Goal: Task Accomplishment & Management: Use online tool/utility

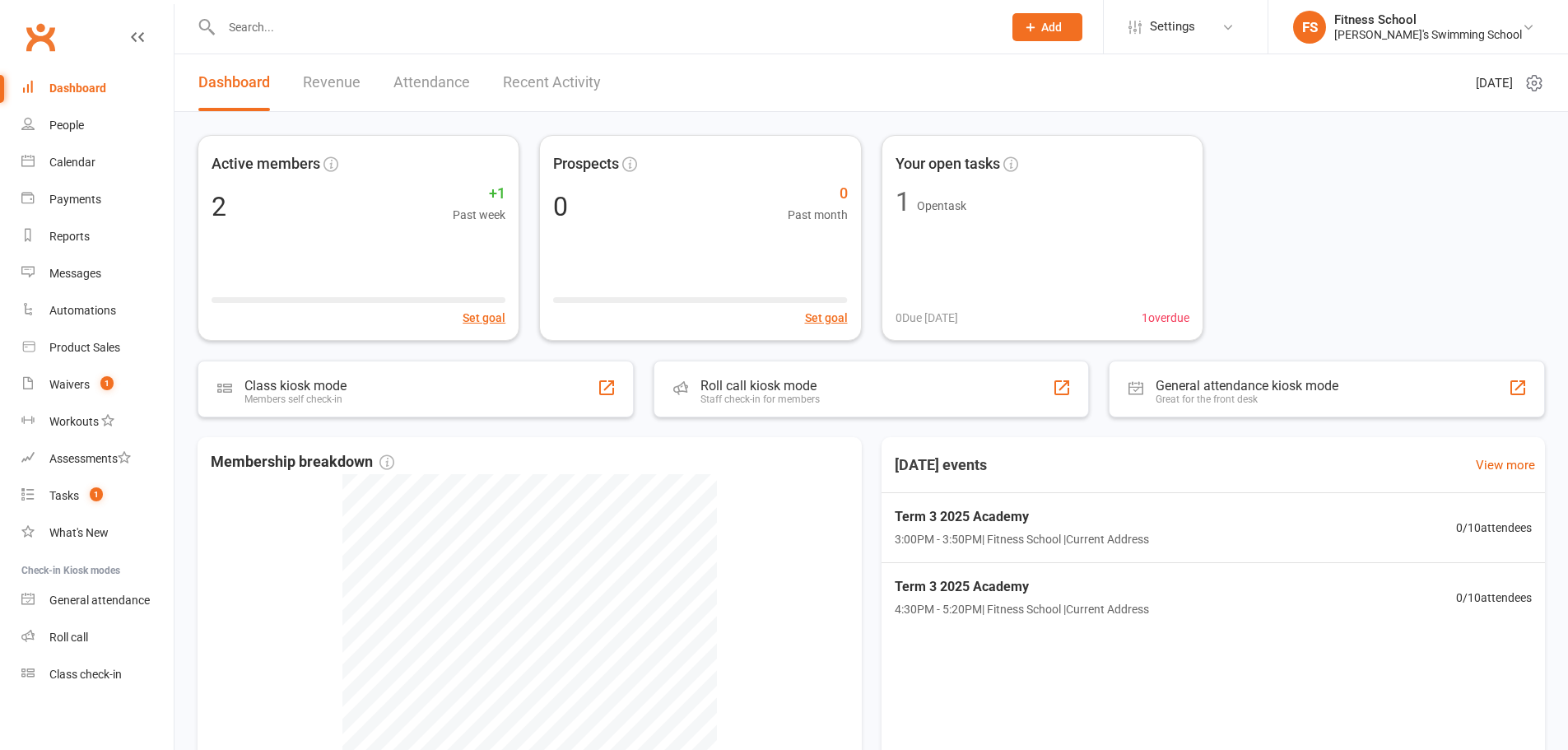
click at [1424, 15] on div "Fitness School" at bounding box center [1427, 19] width 188 height 15
click at [54, 235] on div "Reports" at bounding box center [69, 236] width 40 height 13
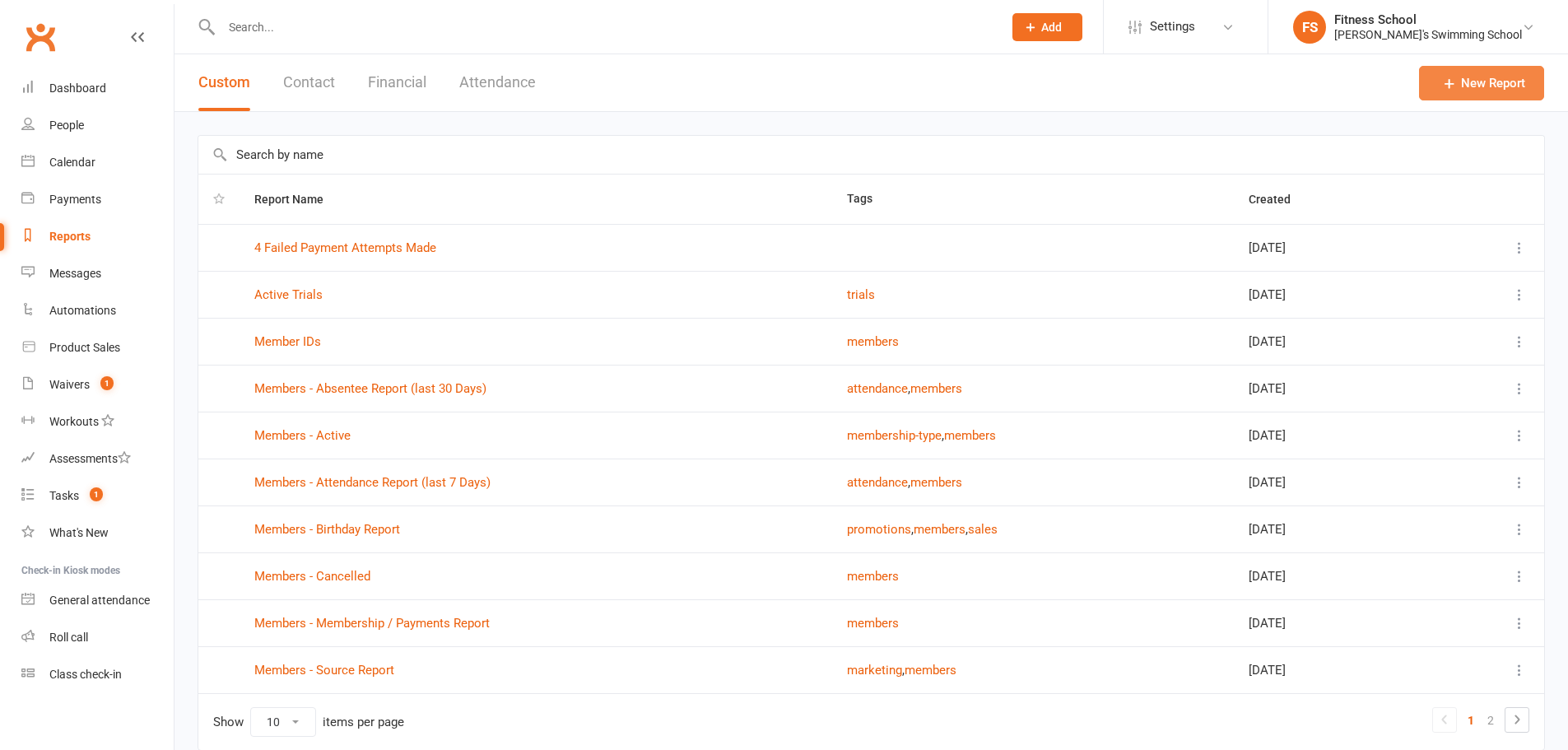
click at [1506, 67] on link "New Report" at bounding box center [1481, 83] width 125 height 34
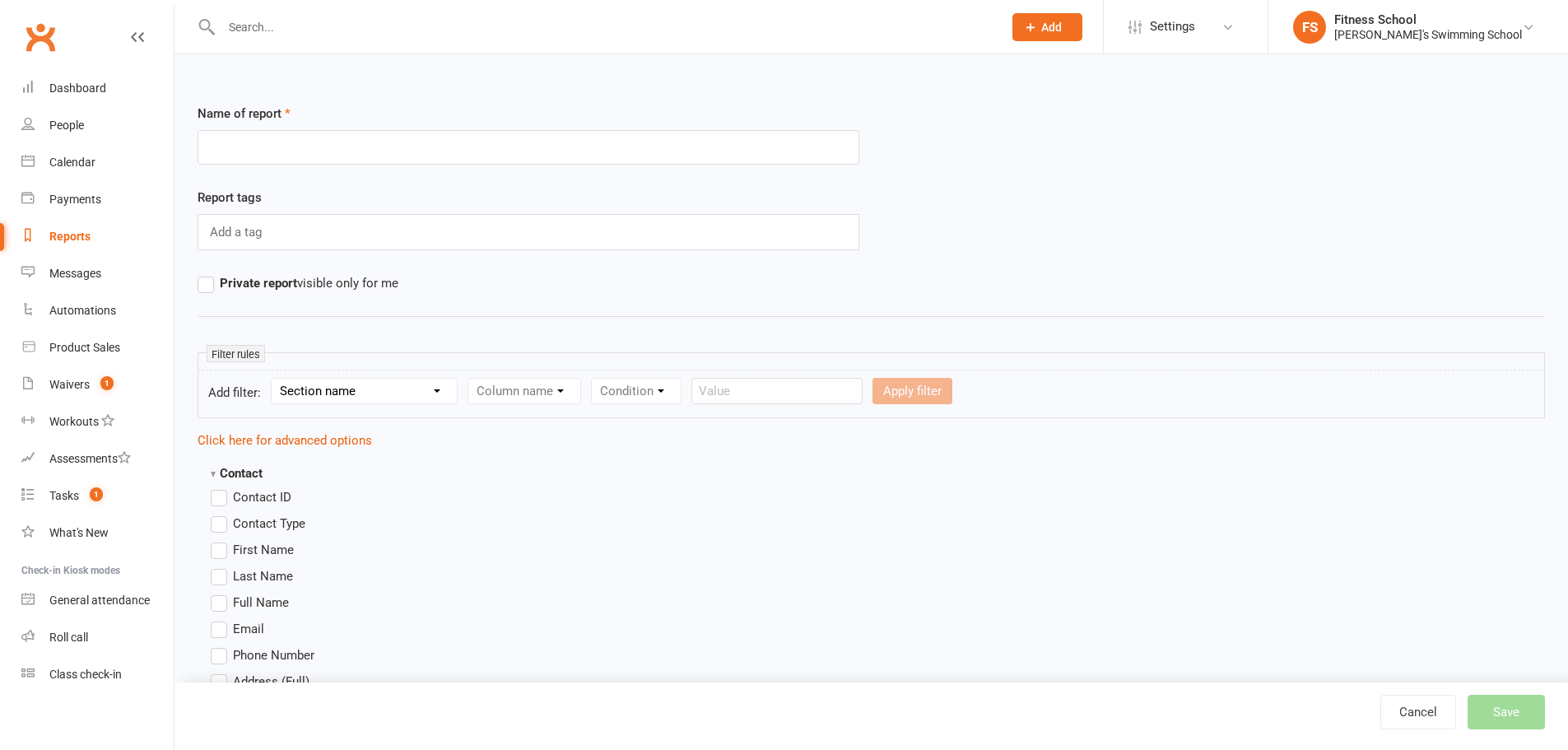
click at [274, 148] on input "text" at bounding box center [528, 147] width 662 height 34
type input "TestTest"
click at [237, 503] on span "Contact ID" at bounding box center [262, 495] width 58 height 17
click at [221, 487] on input "Contact ID" at bounding box center [216, 487] width 10 height 0
click at [236, 531] on label "Contact Type" at bounding box center [258, 523] width 94 height 20
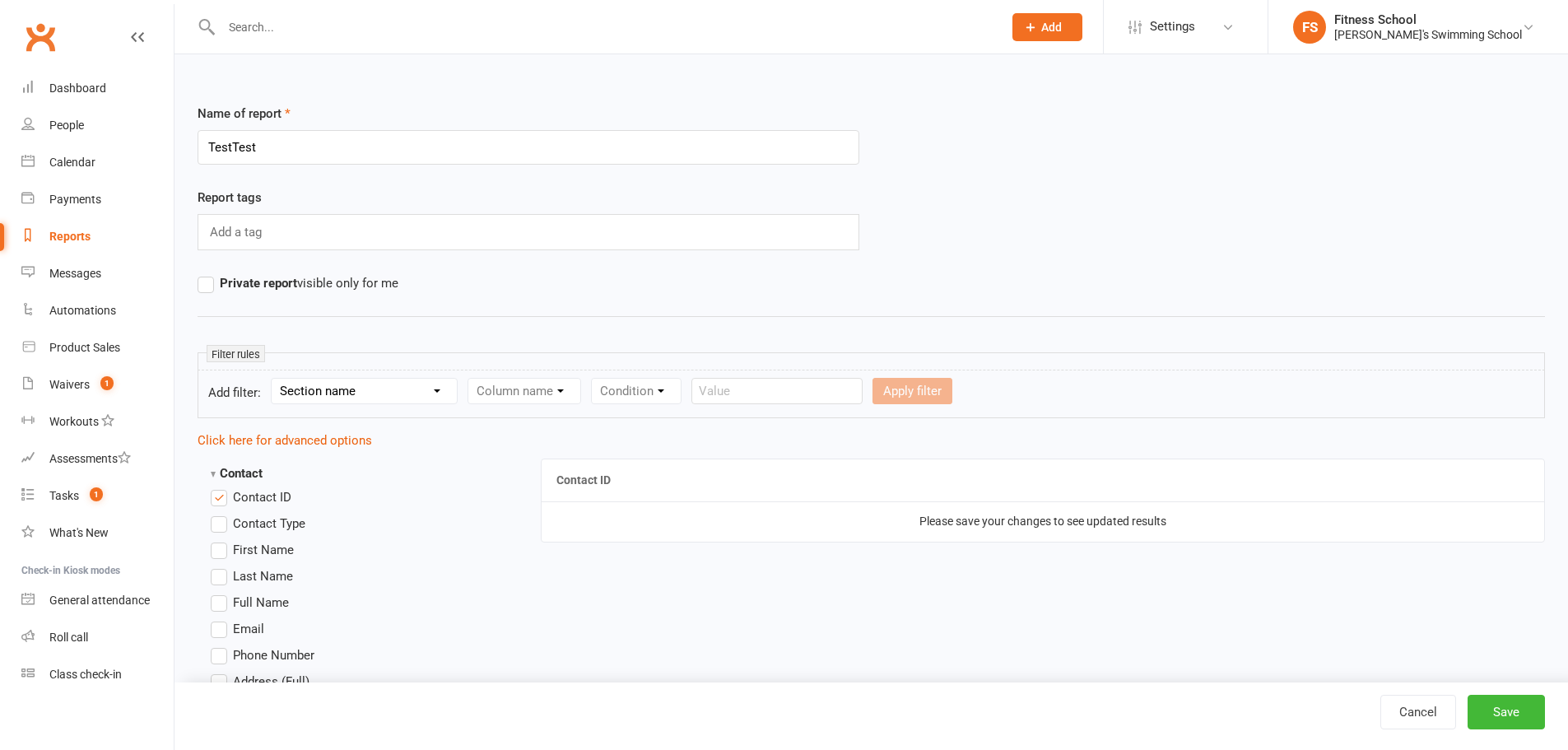
click at [221, 513] on input "Contact Type" at bounding box center [216, 513] width 10 height 0
drag, startPoint x: 243, startPoint y: 520, endPoint x: 243, endPoint y: 547, distance: 27.0
click at [243, 525] on span "Contact Type" at bounding box center [269, 522] width 72 height 17
click at [221, 513] on input "Contact Type" at bounding box center [216, 513] width 10 height 0
click at [243, 551] on span "First Name" at bounding box center [263, 549] width 61 height 17
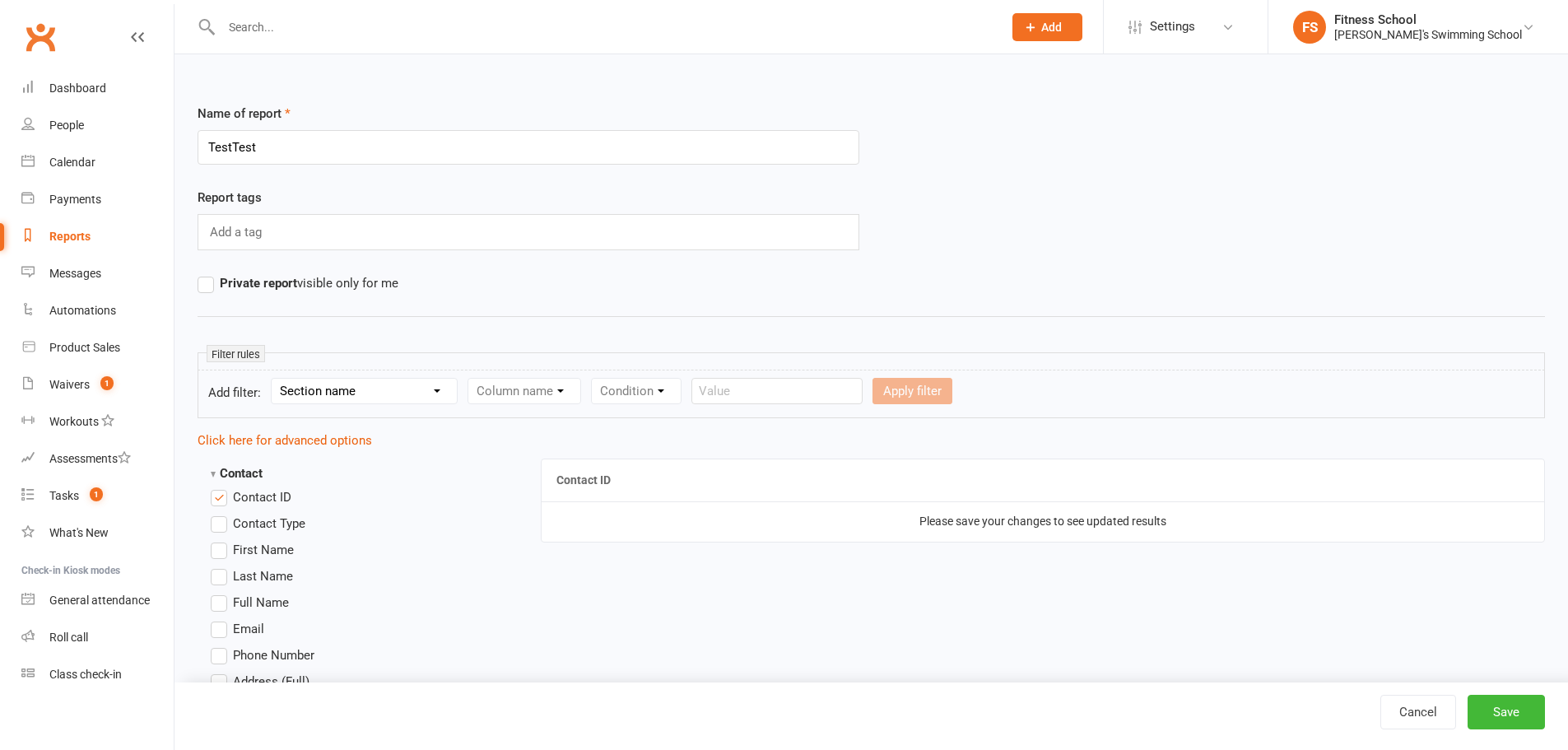
click at [221, 540] on input "First Name" at bounding box center [216, 540] width 10 height 0
drag, startPoint x: 241, startPoint y: 572, endPoint x: 241, endPoint y: 588, distance: 16.0
click at [241, 576] on span "Last Name" at bounding box center [263, 574] width 60 height 17
click at [221, 566] on input "Last Name" at bounding box center [216, 566] width 10 height 0
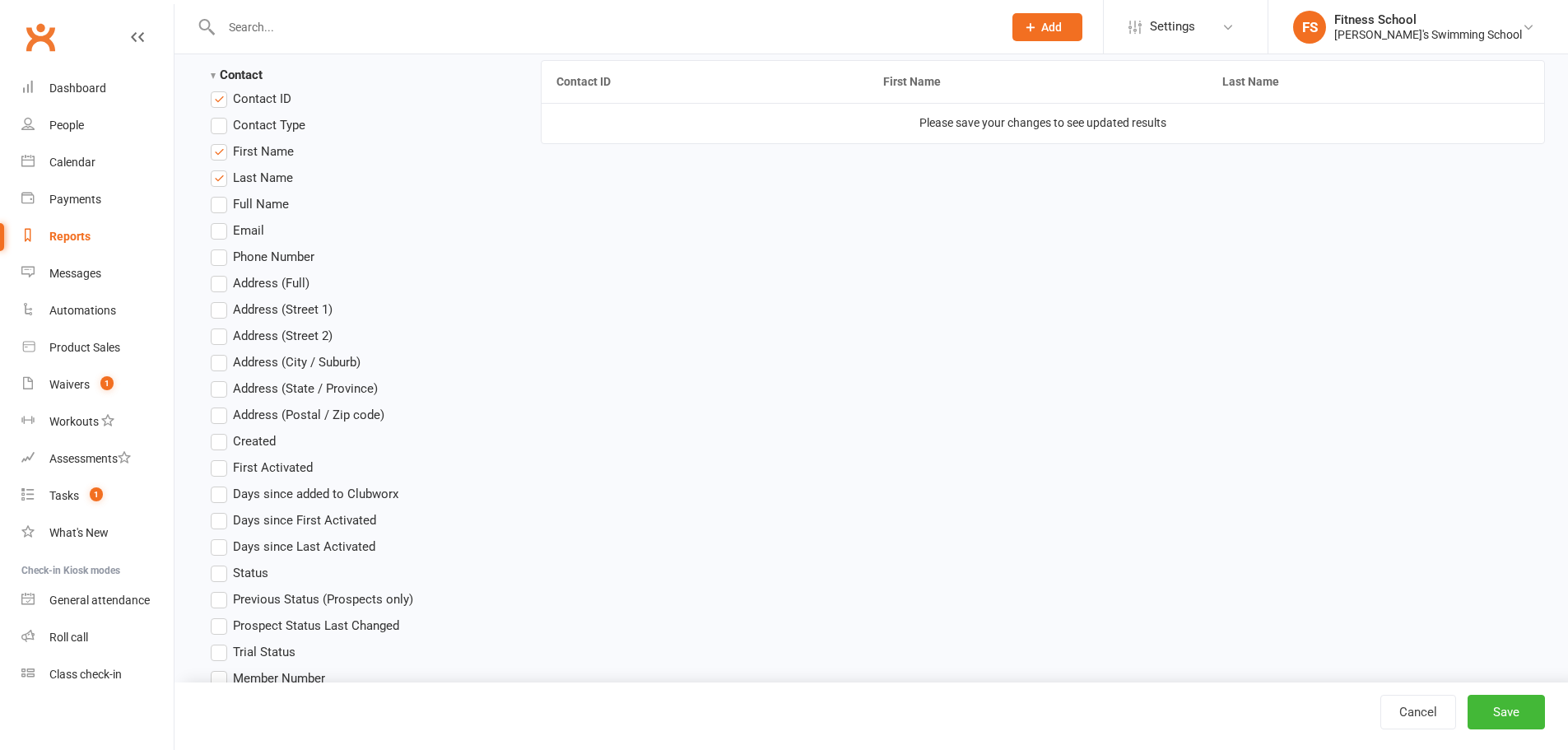
scroll to position [411, 0]
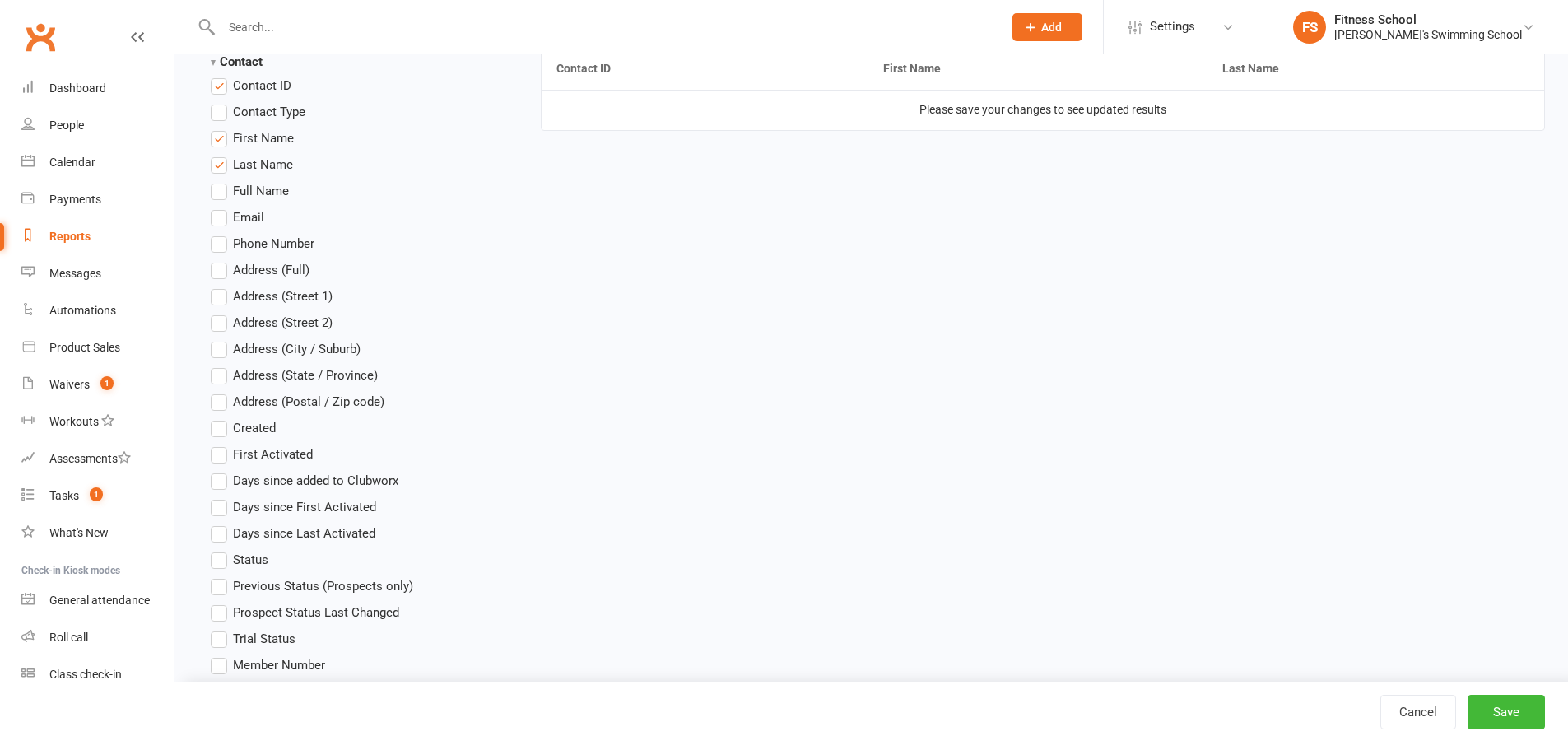
click at [227, 217] on label "Email" at bounding box center [237, 217] width 53 height 20
click at [221, 207] on input "Email" at bounding box center [216, 207] width 10 height 0
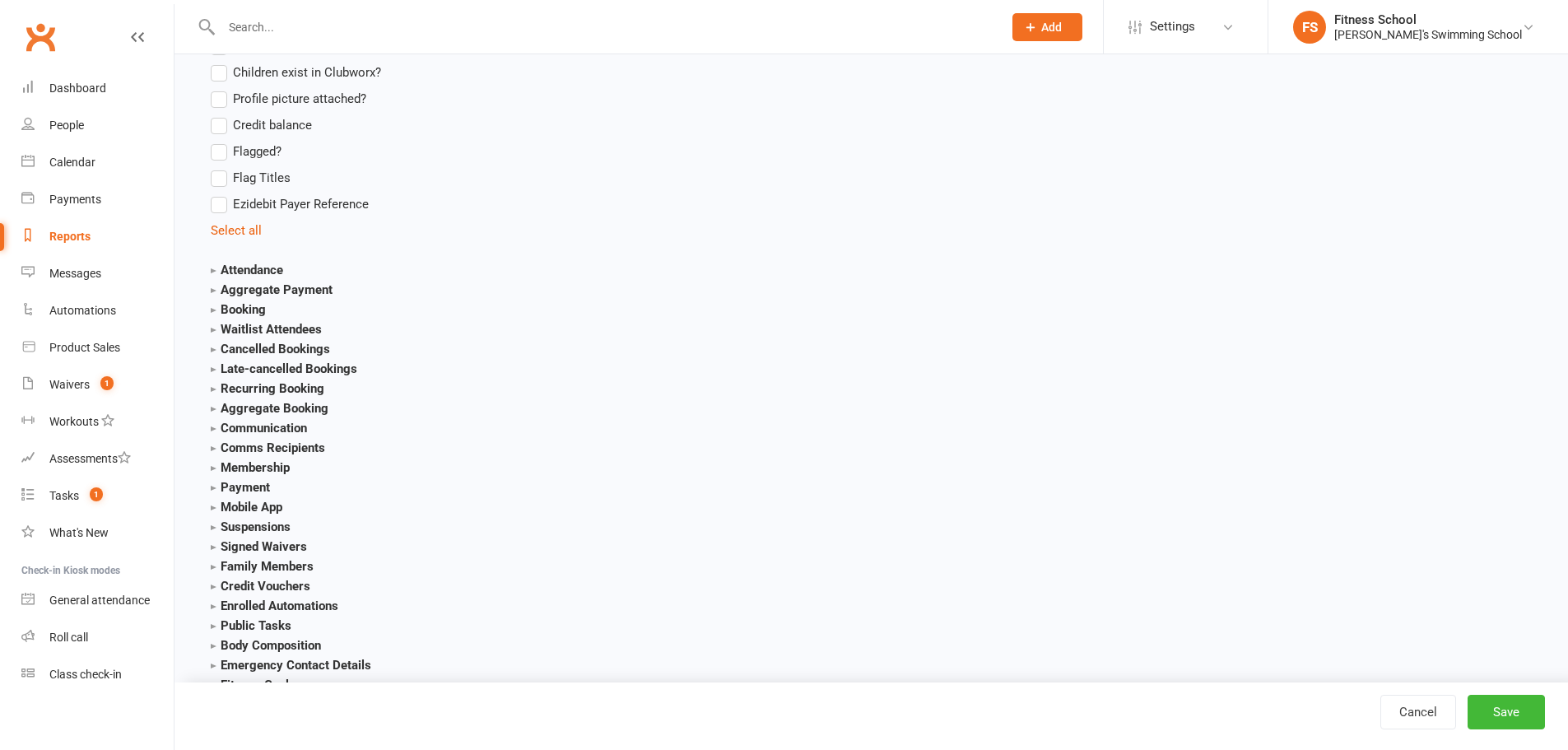
scroll to position [1677, 0]
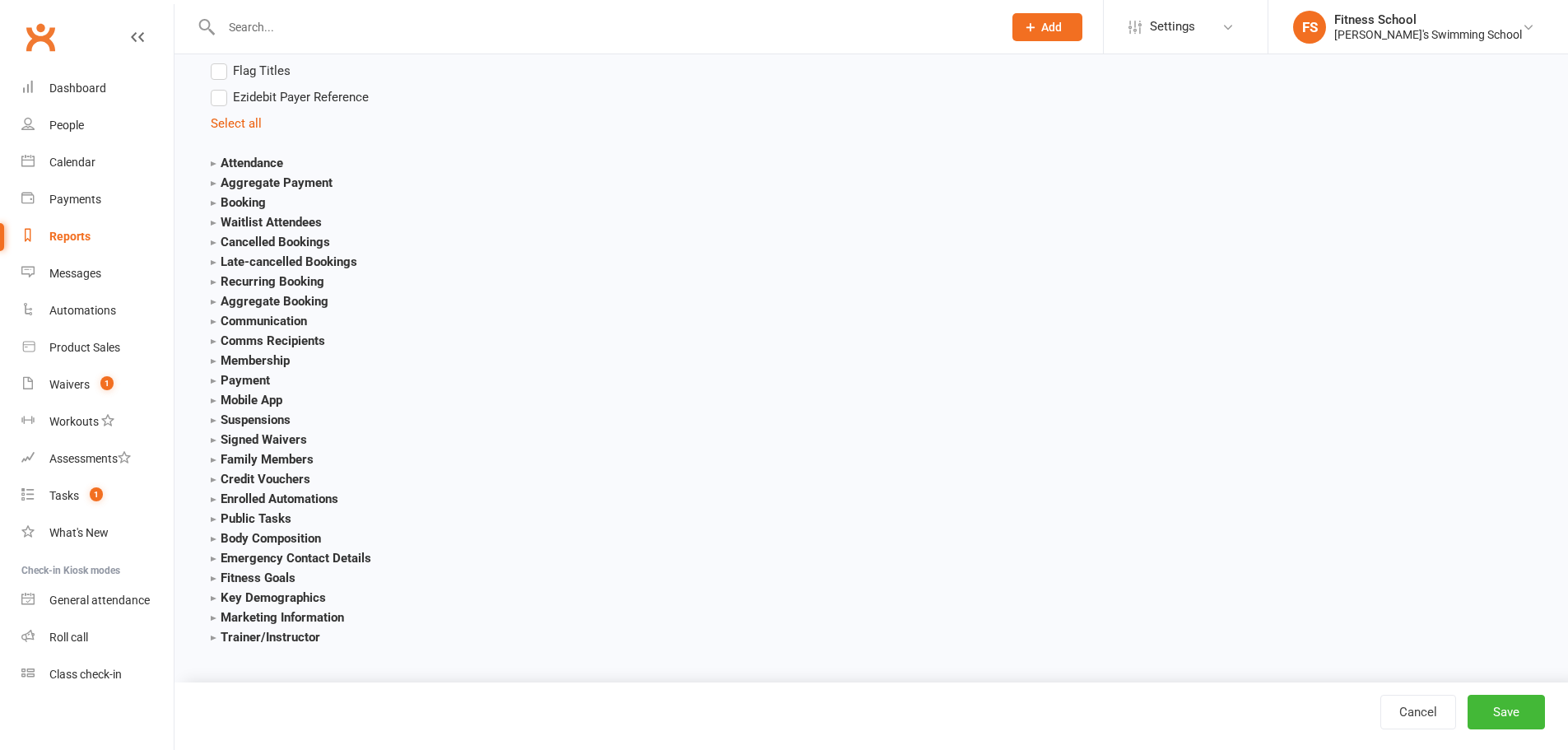
click at [259, 380] on strong "Payment" at bounding box center [240, 380] width 59 height 15
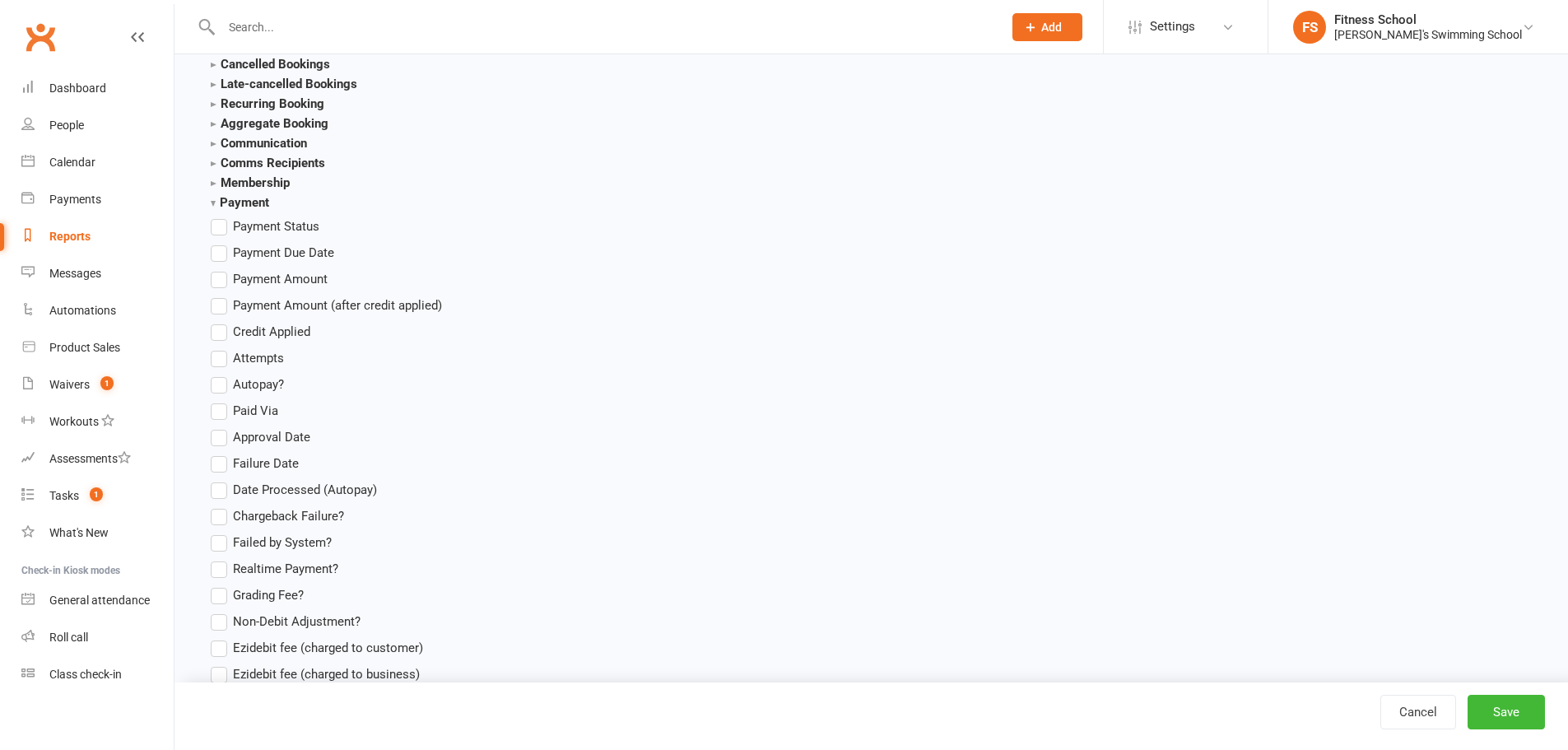
scroll to position [1841, 0]
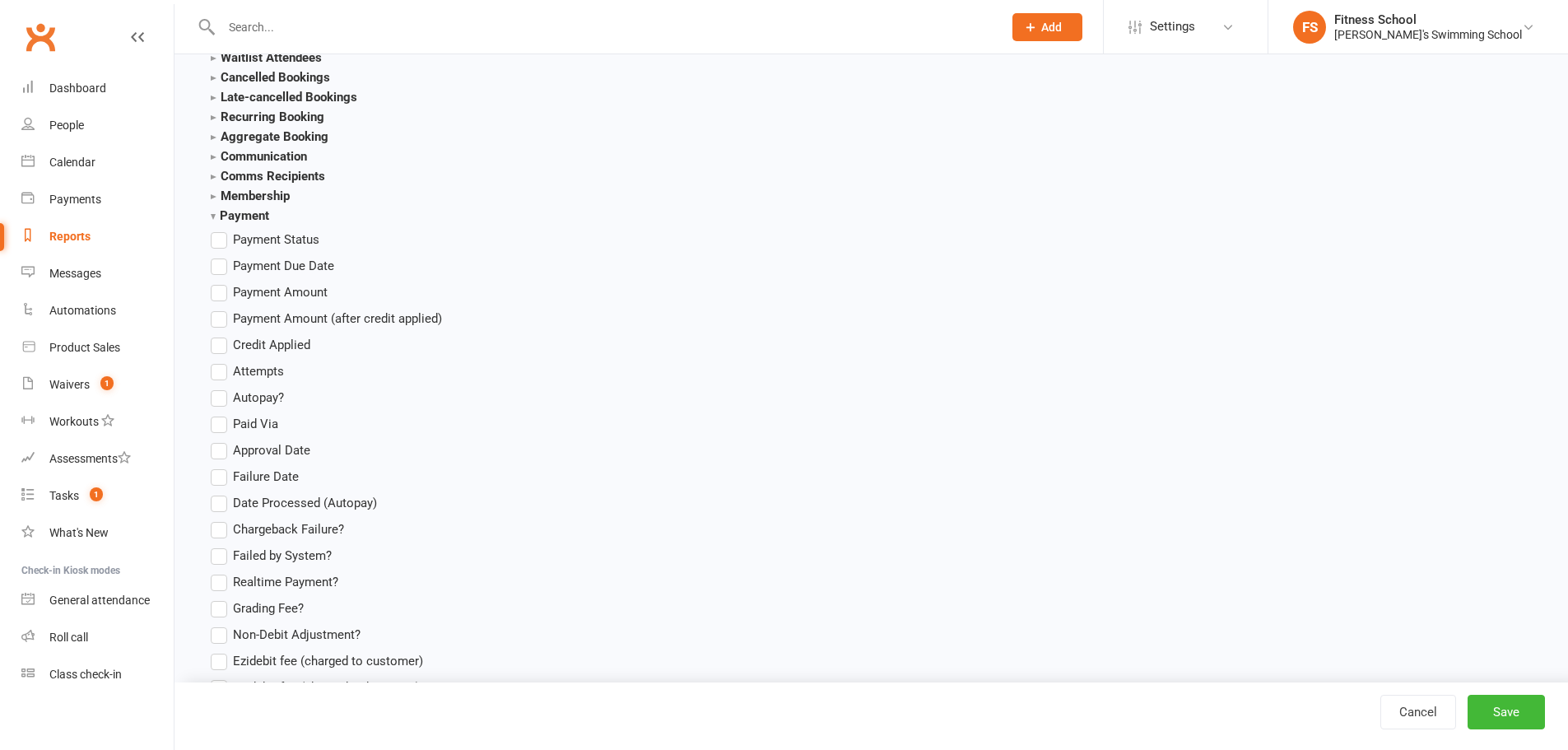
click at [260, 353] on label "Credit Applied" at bounding box center [261, 345] width 99 height 20
click at [221, 335] on input "Credit Applied" at bounding box center [216, 335] width 10 height 0
